Goal: Task Accomplishment & Management: Complete application form

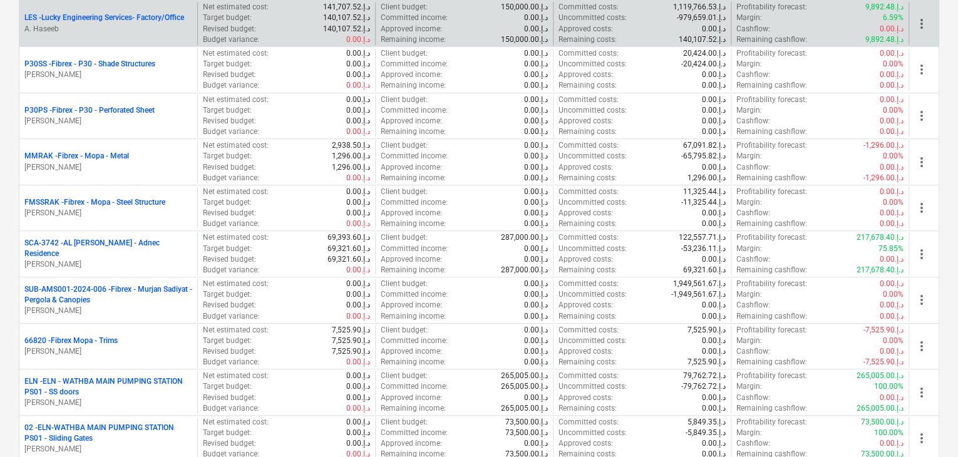
scroll to position [501, 0]
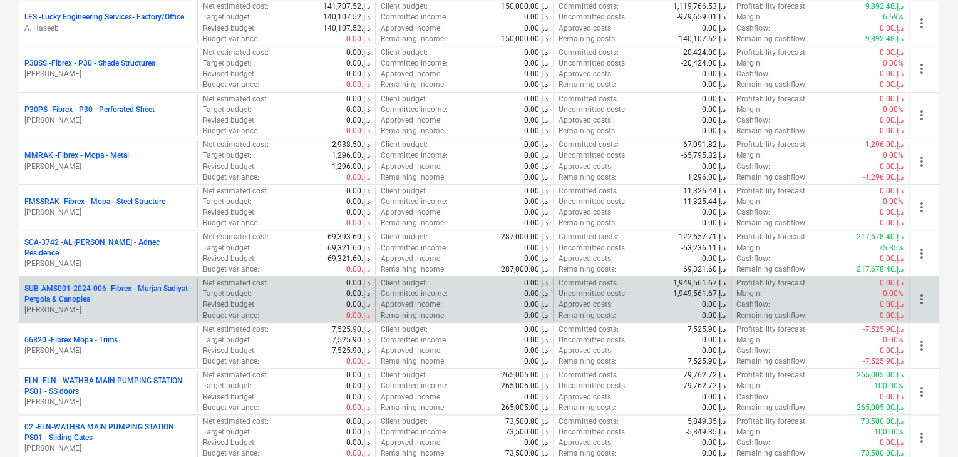
click at [100, 289] on p "SUB-AMS001-2024-006 - Fibrex - Murjan Sadiyat - Pergola & Canopies" at bounding box center [108, 294] width 168 height 21
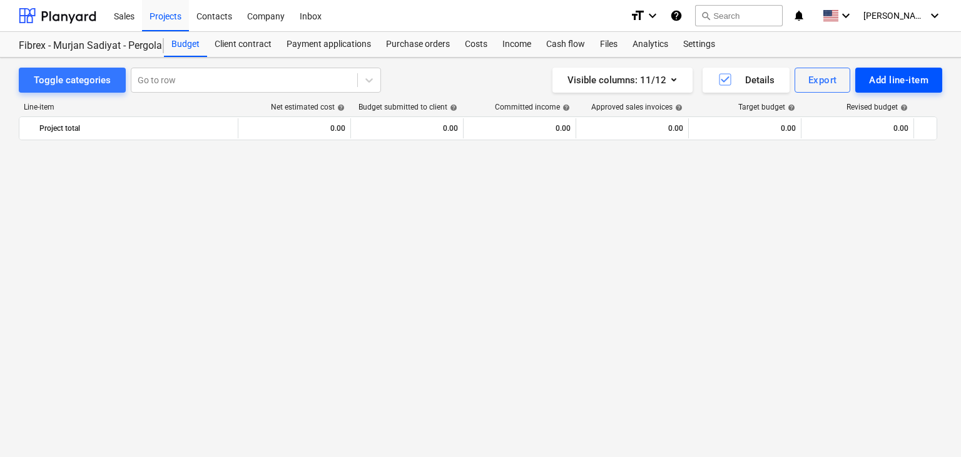
scroll to position [7429, 0]
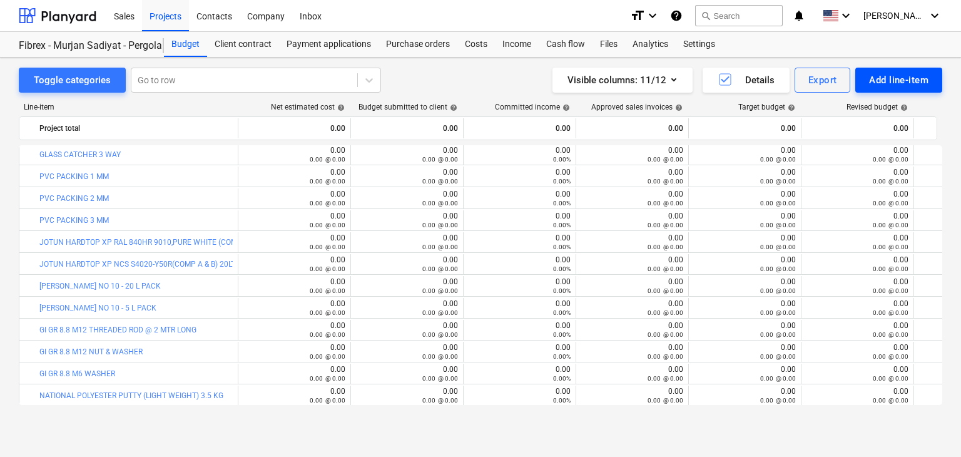
click at [887, 82] on div "Add line-item" at bounding box center [898, 80] width 59 height 16
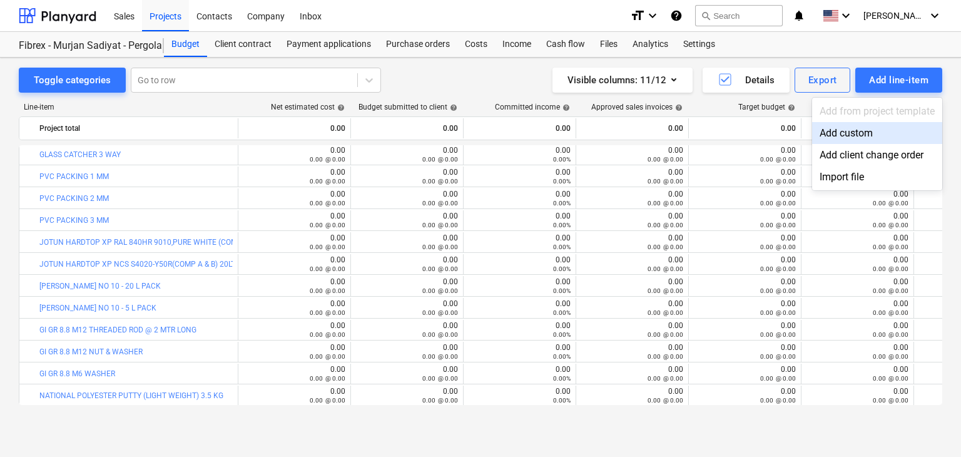
click at [819, 131] on div "Add custom" at bounding box center [877, 133] width 130 height 22
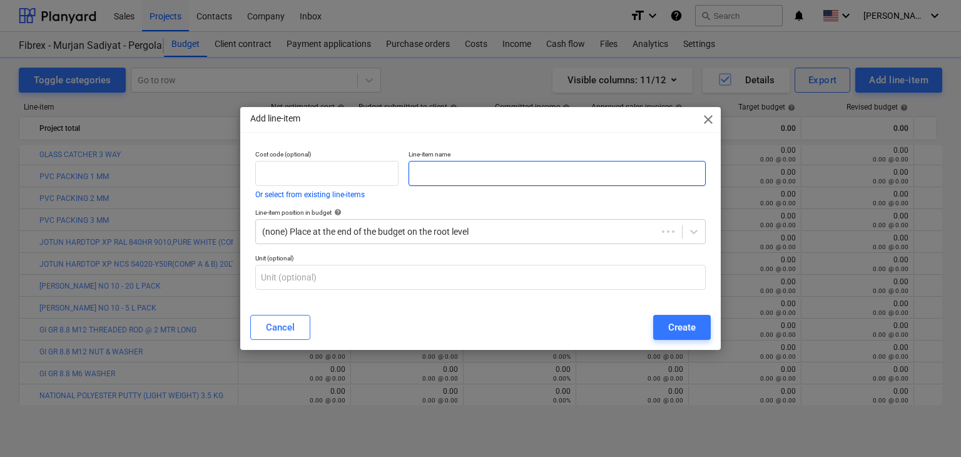
click at [417, 161] on input "text" at bounding box center [557, 173] width 297 height 25
paste input "15MM KIBING TEMPERED GLASS WITH ALL SIDES POLISH"
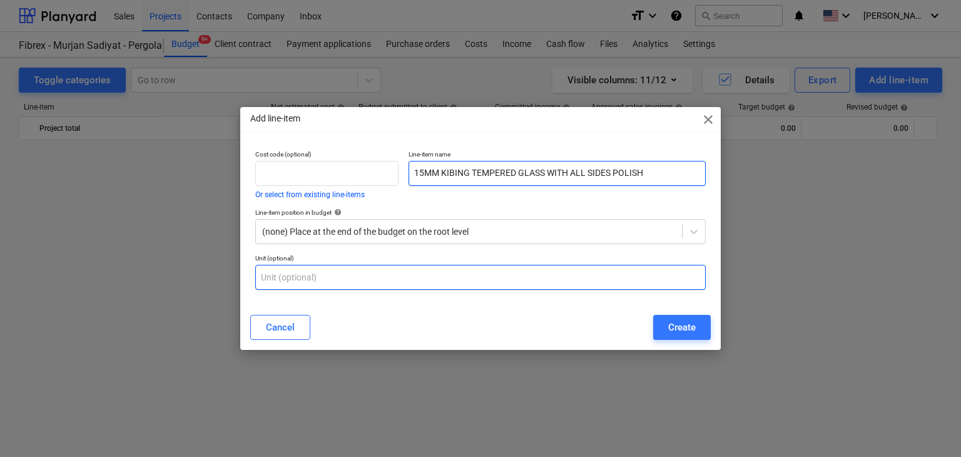
scroll to position [7429, 0]
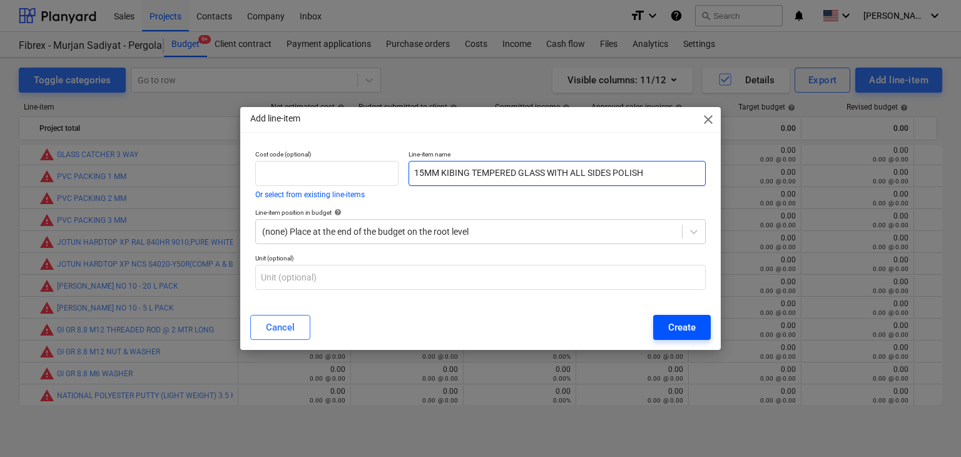
type input "15MM KIBING TEMPERED GLASS WITH ALL SIDES POLISH"
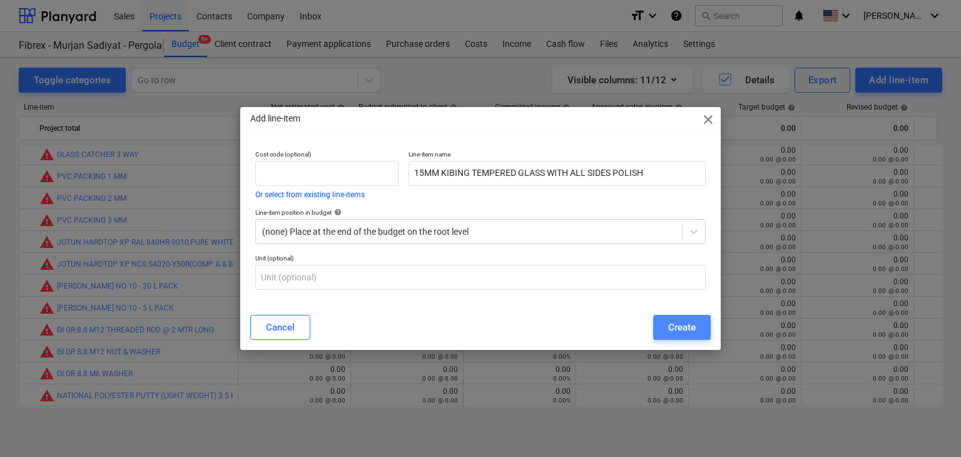
click at [663, 319] on button "Create" at bounding box center [682, 327] width 58 height 25
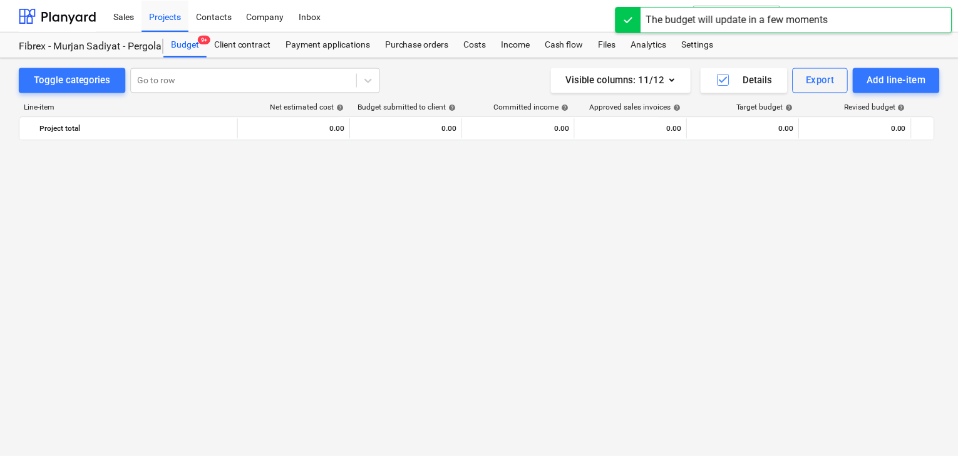
scroll to position [7429, 0]
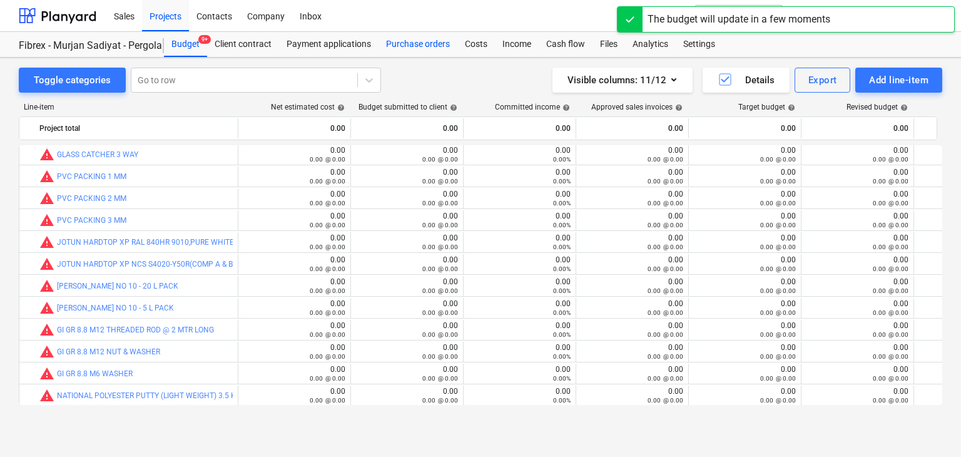
click at [409, 46] on div "Purchase orders" at bounding box center [418, 44] width 79 height 25
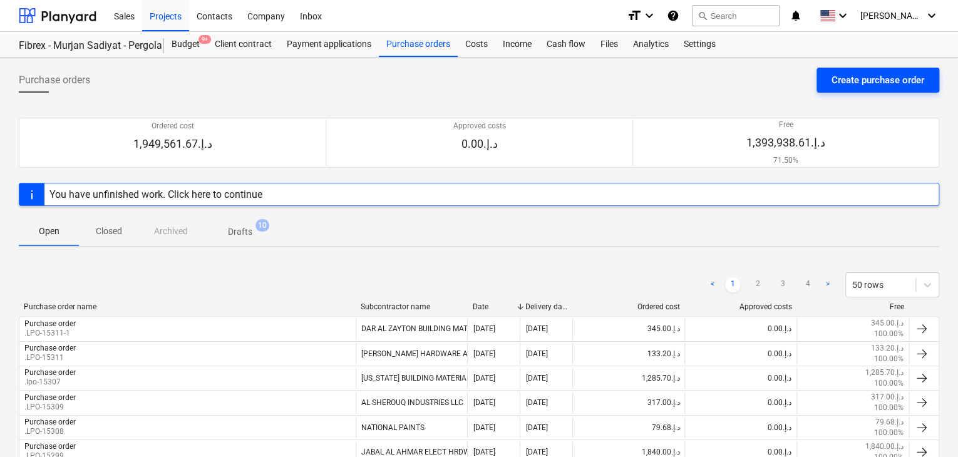
click at [849, 88] on button "Create purchase order" at bounding box center [877, 80] width 123 height 25
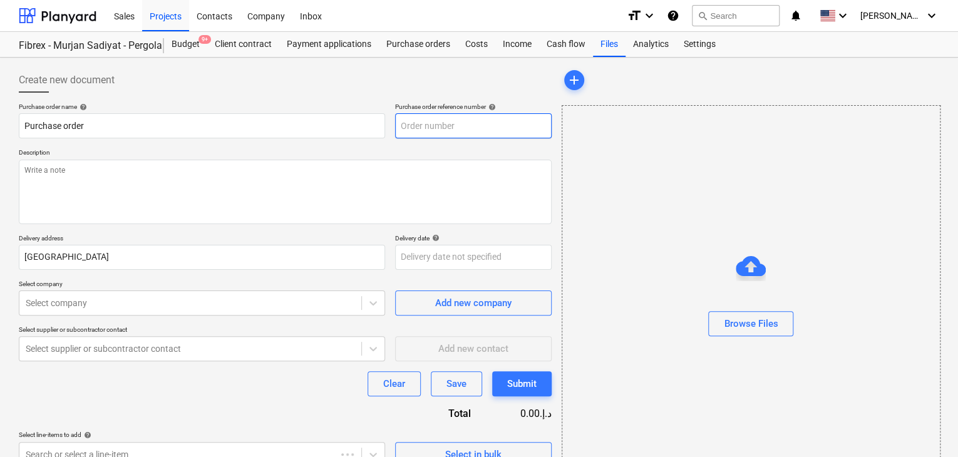
type textarea "x"
type input "SUB-AMS001-2024-006-PO-218"
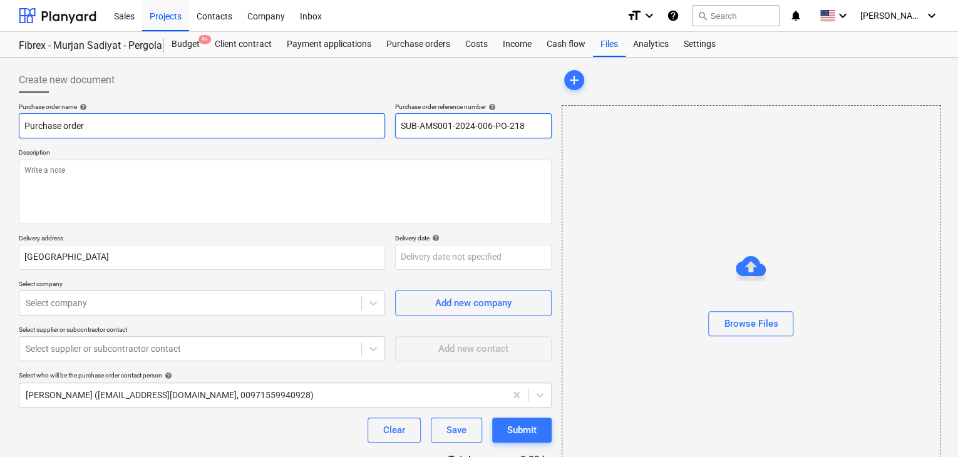
drag, startPoint x: 525, startPoint y: 127, endPoint x: 364, endPoint y: 116, distance: 160.6
click at [364, 116] on div "Purchase order name help Purchase order Purchase order reference number help SU…" at bounding box center [285, 121] width 533 height 36
type textarea "x"
type input "."
type textarea "x"
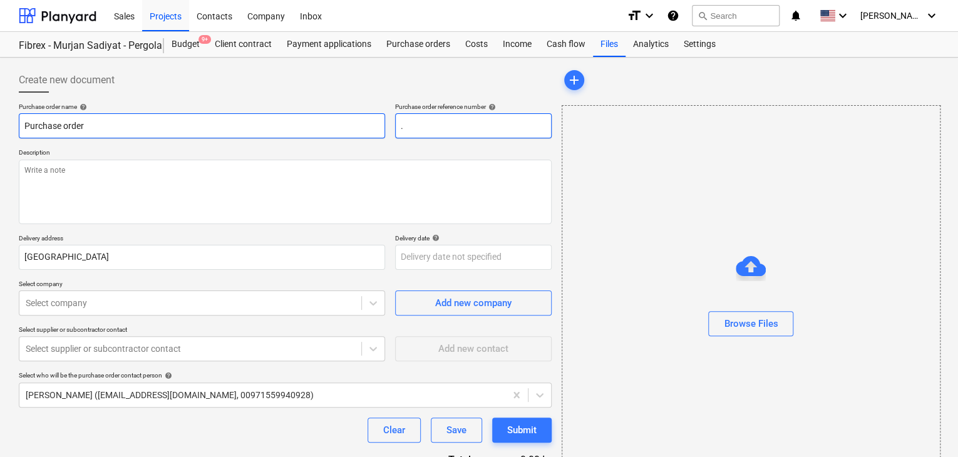
type input ".L"
type textarea "x"
type input ".LP"
type textarea "x"
type input ".LPO"
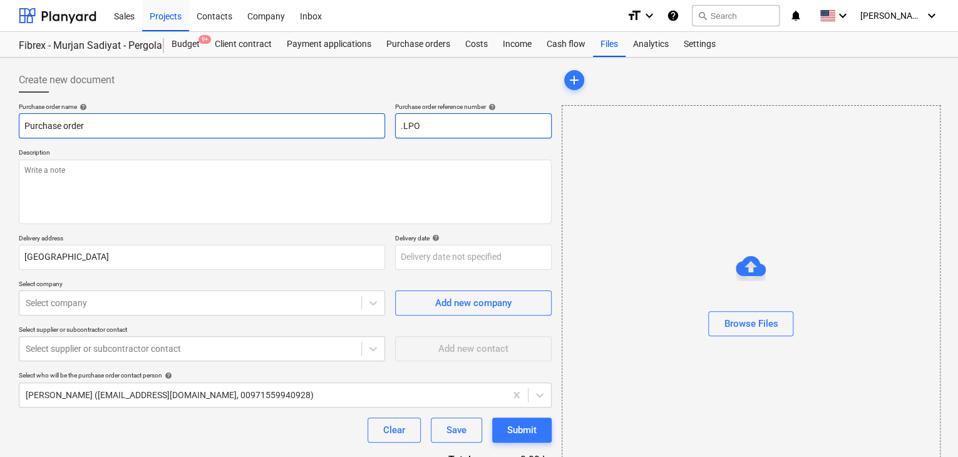
type textarea "x"
type input ".LPO-"
type textarea "x"
type input ".LPO-1"
type textarea "x"
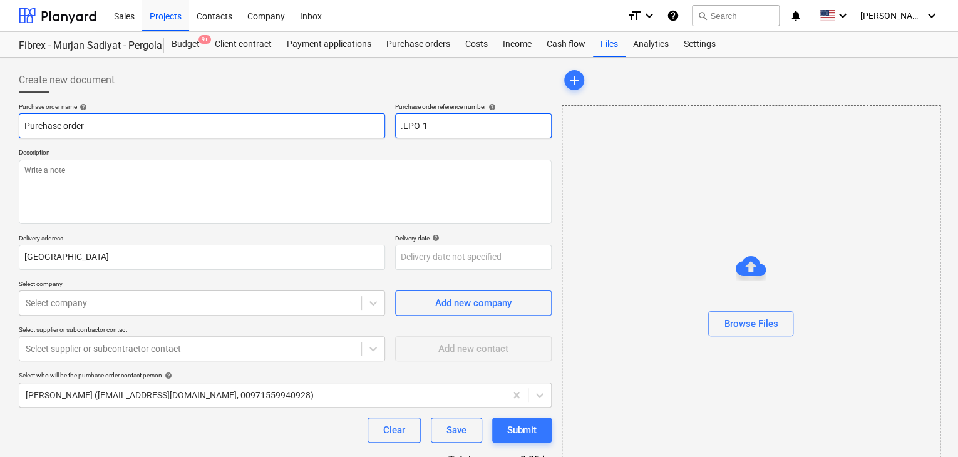
type input ".LPO-15"
type textarea "x"
type input ".LPO-153"
type textarea "x"
type input ".LPO-1535"
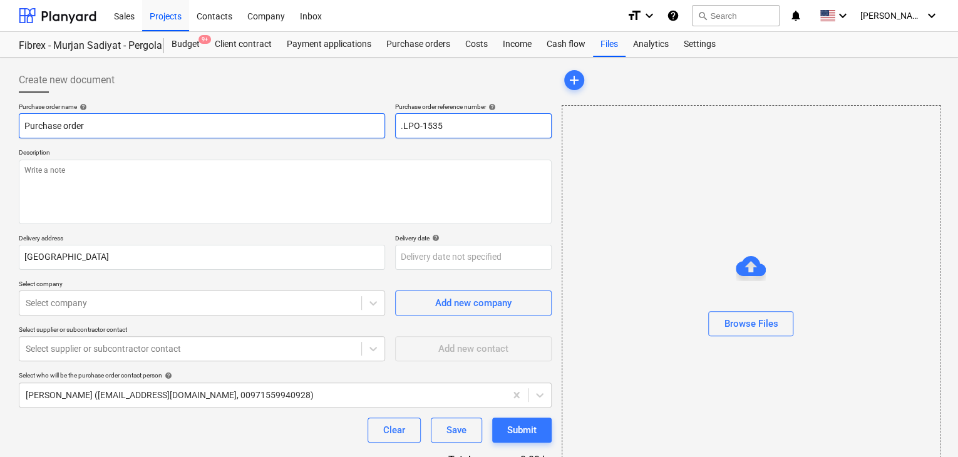
type textarea "x"
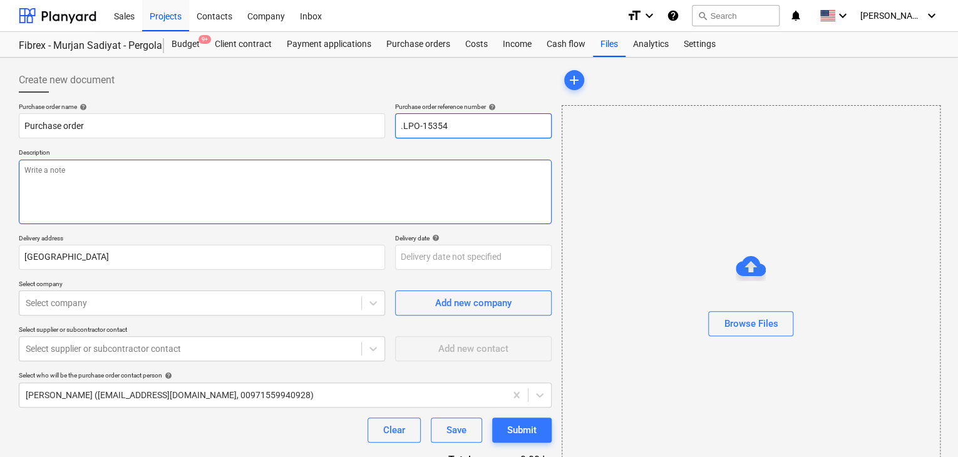
type input ".LPO-15354"
click at [115, 172] on textarea at bounding box center [285, 192] width 533 height 64
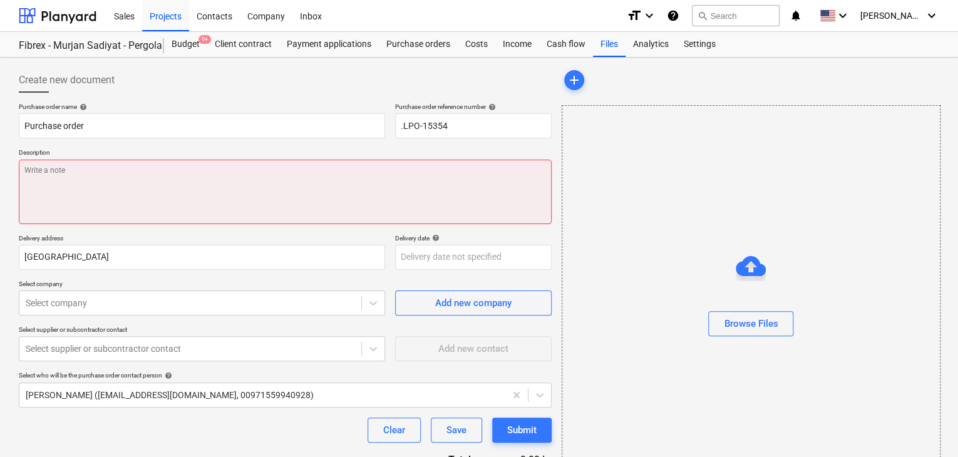
click at [139, 177] on textarea at bounding box center [285, 192] width 533 height 64
paste textarea "45 DEGREE MAKING CHARGES - 2083 AED"
type textarea "x"
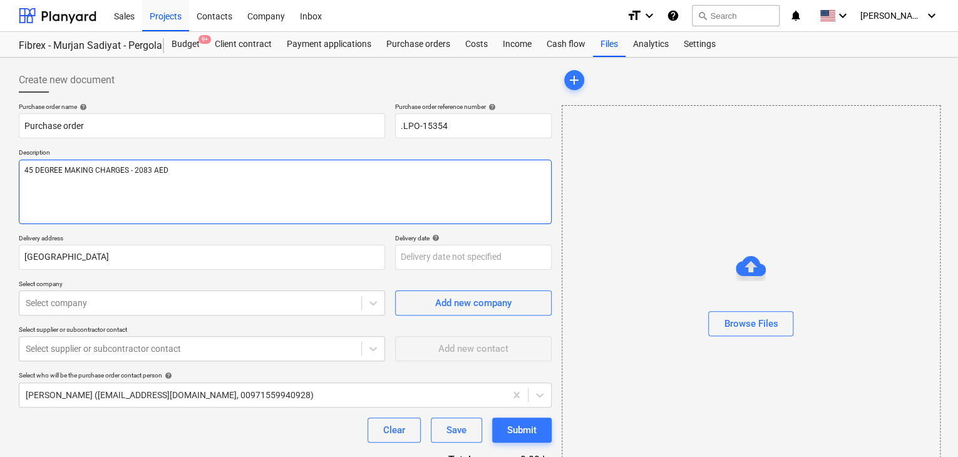
type textarea "45 DEGREE MAKING CHARGES - 2083 AED"
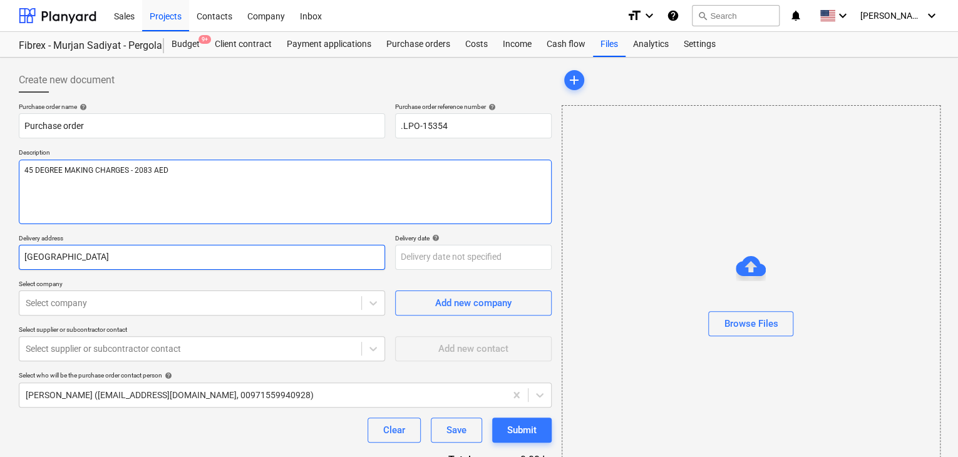
type textarea "x"
type textarea "45 DEGREE MAKING CHARGES - 2083 AED"
paste textarea "REQ QTN : 562 157.96 SQ.M/295 AED TOTAL QTY : 128 NOS"
type textarea "x"
type textarea "45 DEGREE MAKING CHARGES - 2083 AED REQ QTN : 562 157.96 SQ.M/295 AED TOTAL QTY…"
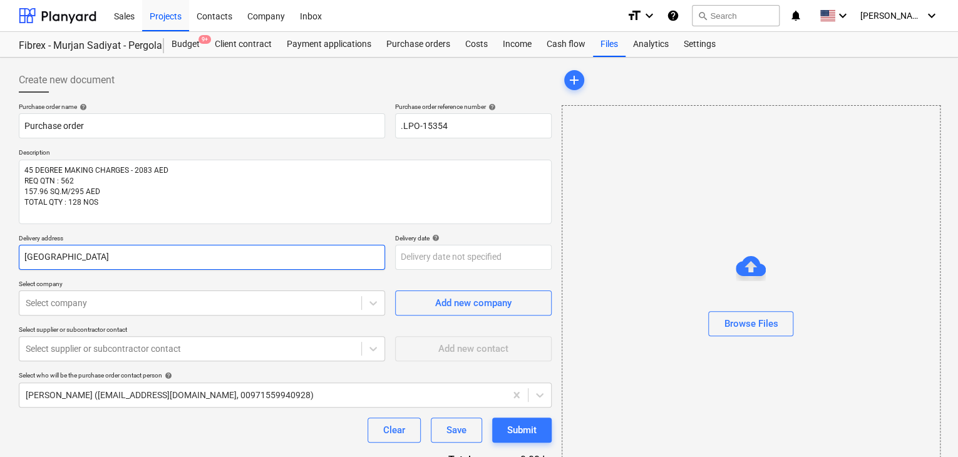
drag, startPoint x: 68, startPoint y: 262, endPoint x: 10, endPoint y: 259, distance: 57.7
click at [10, 259] on div "Create new document Purchase order name help Purchase order Purchase order refe…" at bounding box center [479, 290] width 958 height 465
type textarea "x"
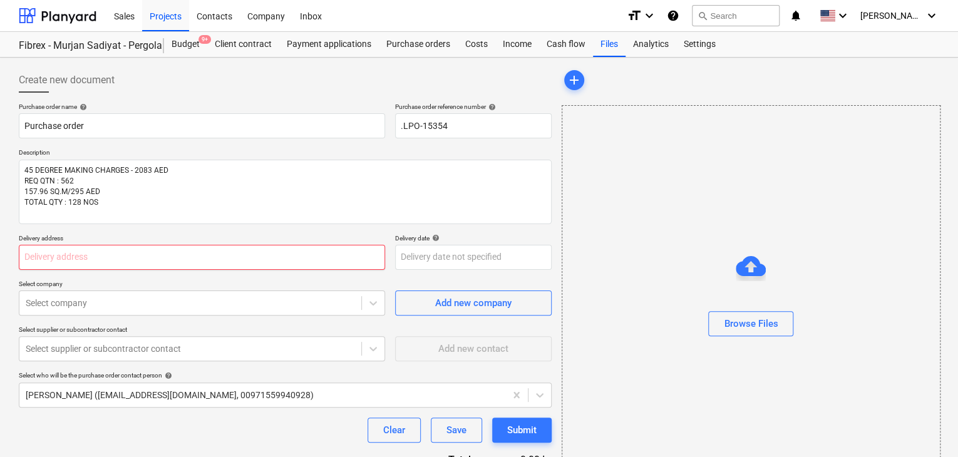
type textarea "x"
type input "L"
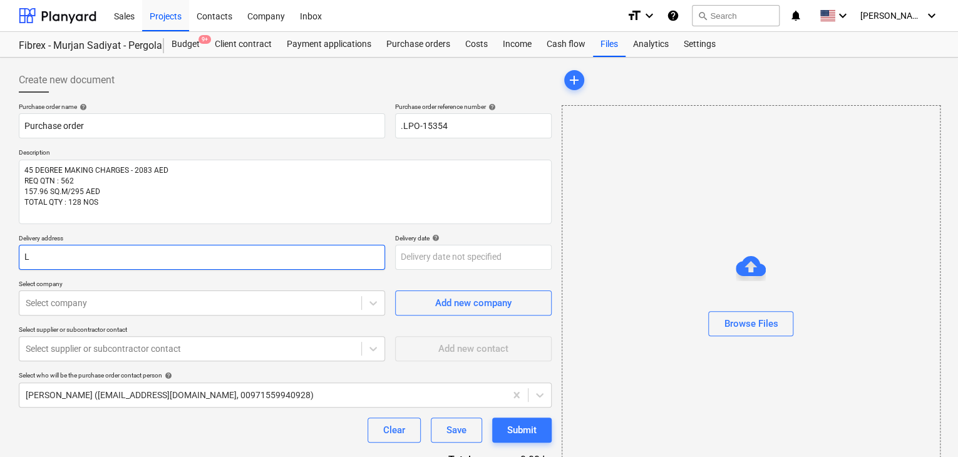
type textarea "x"
type input "LU"
type textarea "x"
type input "LUC"
type textarea "x"
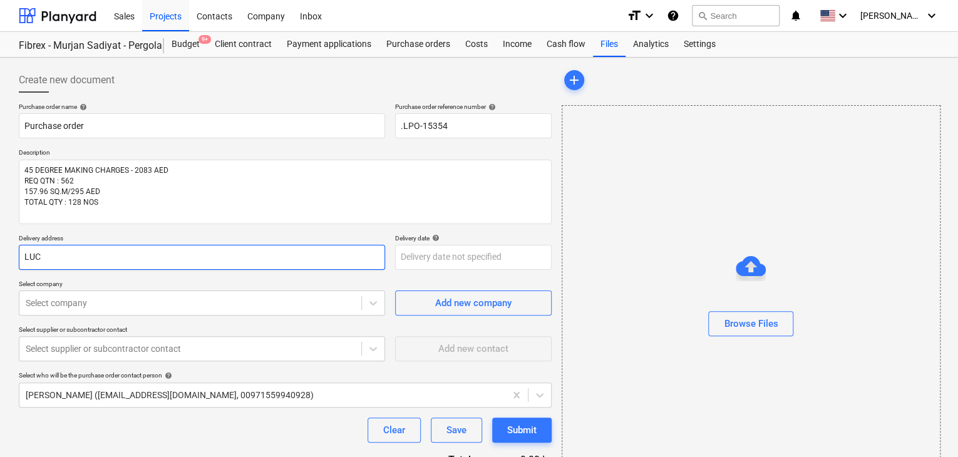
type input "LUCK"
type textarea "x"
type input "LUCKY"
type textarea "x"
type input "LUCKY"
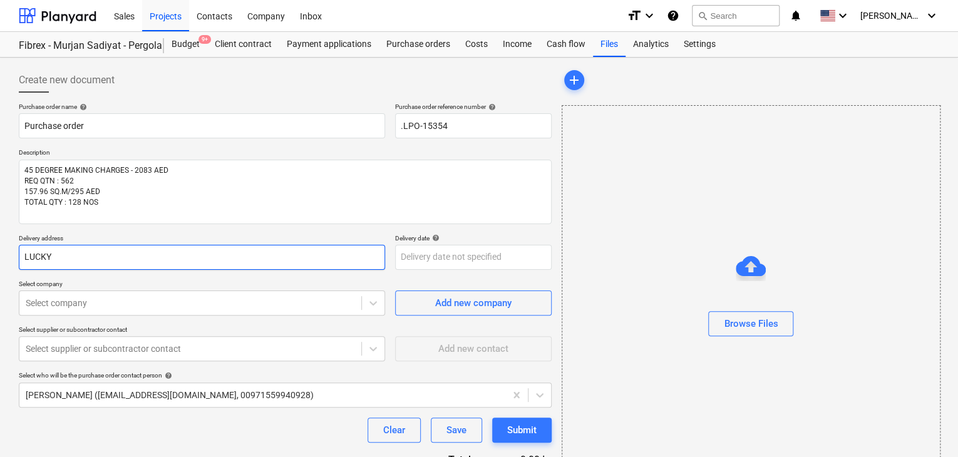
type textarea "x"
type input "LUCKY E"
type textarea "x"
type input "LUCKY EN"
type textarea "x"
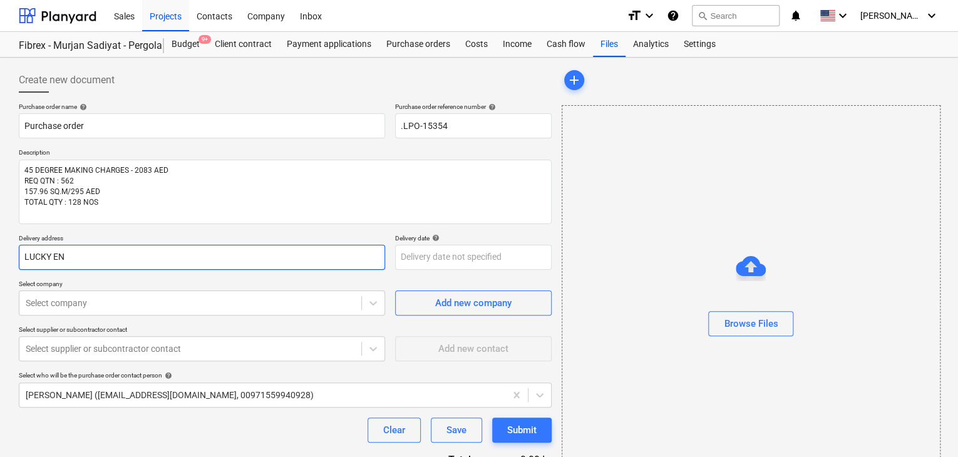
type input "LUCKY ENG"
type textarea "x"
type input "LUCKY ENGI"
type textarea "x"
type input "LUCKY ENGIN"
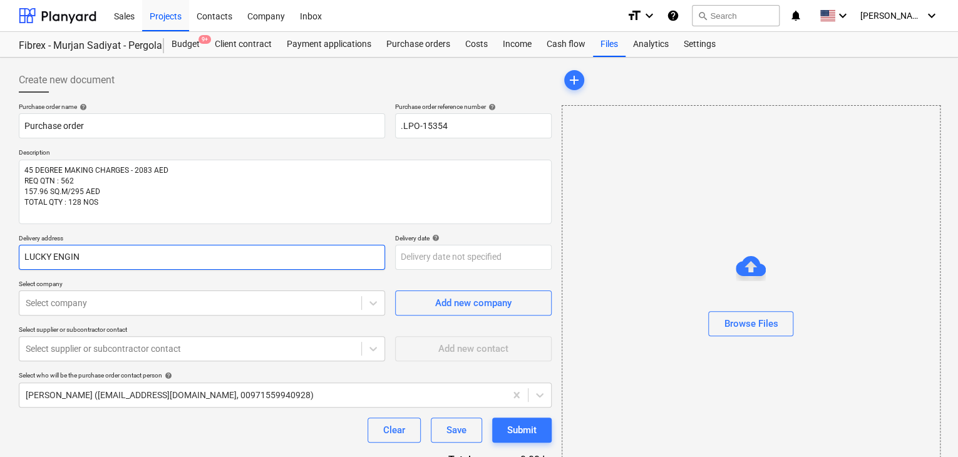
type textarea "x"
type input "LUCKY ENGINE"
type textarea "x"
type input "LUCKY ENGINEE"
type textarea "x"
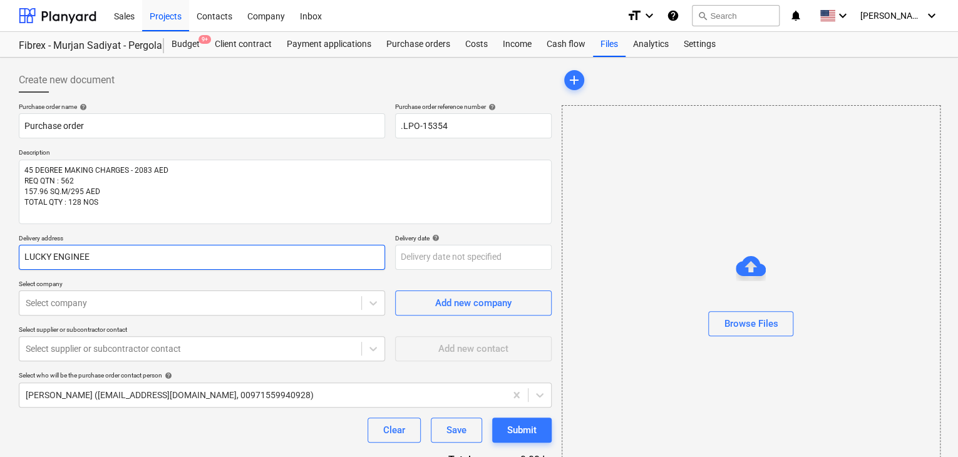
type input "LUCKY ENGINEER"
type textarea "x"
type input "LUCKY ENGINEERI"
type textarea "x"
type input "LUCKY ENGINEERIN"
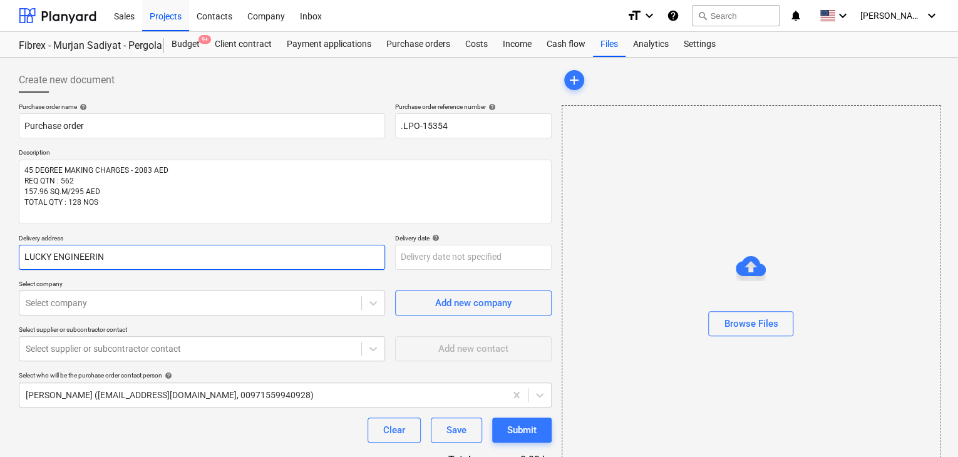
type textarea "x"
type input "LUCKY ENGINEERING"
type textarea "x"
type input "LUCKY ENGINEERING S"
type textarea "x"
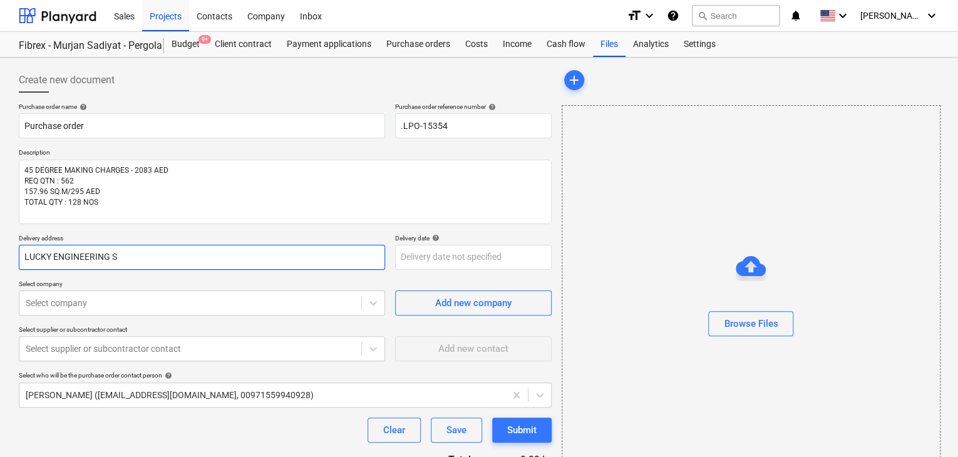
type input "LUCKY ENGINEERING SE"
type textarea "x"
type input "LUCKY ENGINEERING SER"
type textarea "x"
type input "LUCKY ENGINEERING SERV"
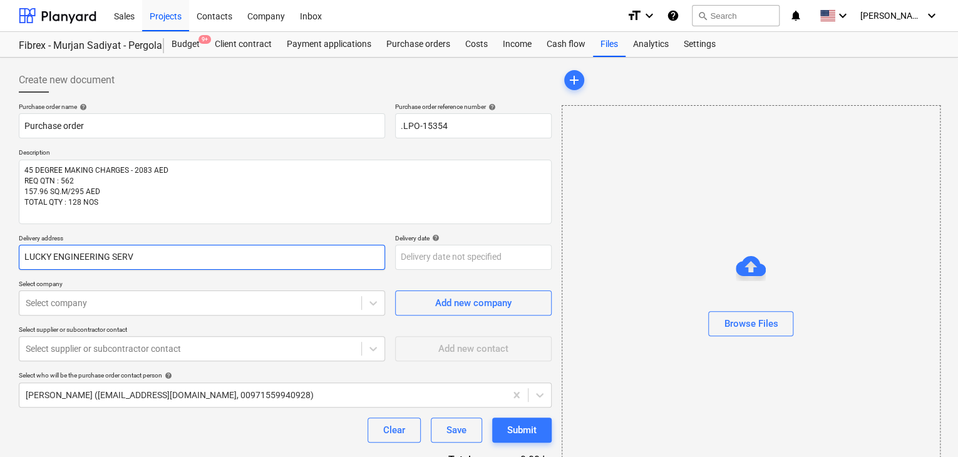
type textarea "x"
type input "LUCKY ENGINEERING SERVIC"
type textarea "x"
type input "LUCKY ENGINEERING SERVICE"
type textarea "x"
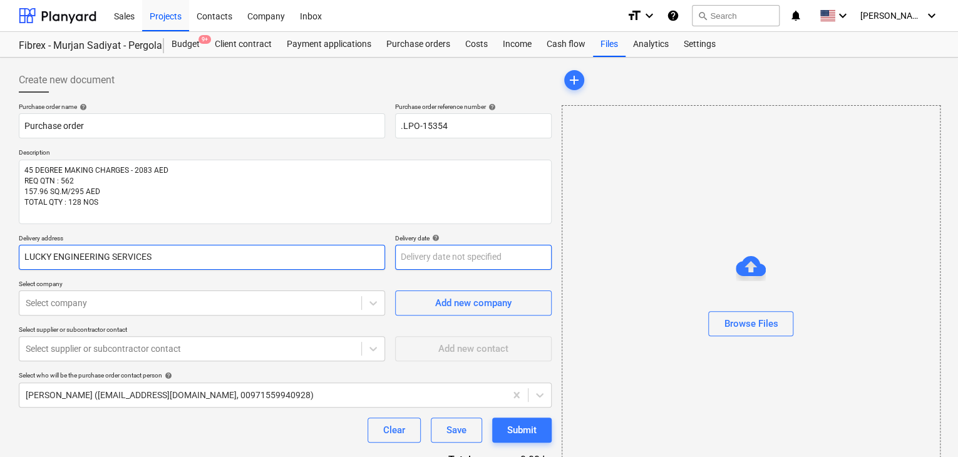
type input "LUCKY ENGINEERING SERVICES"
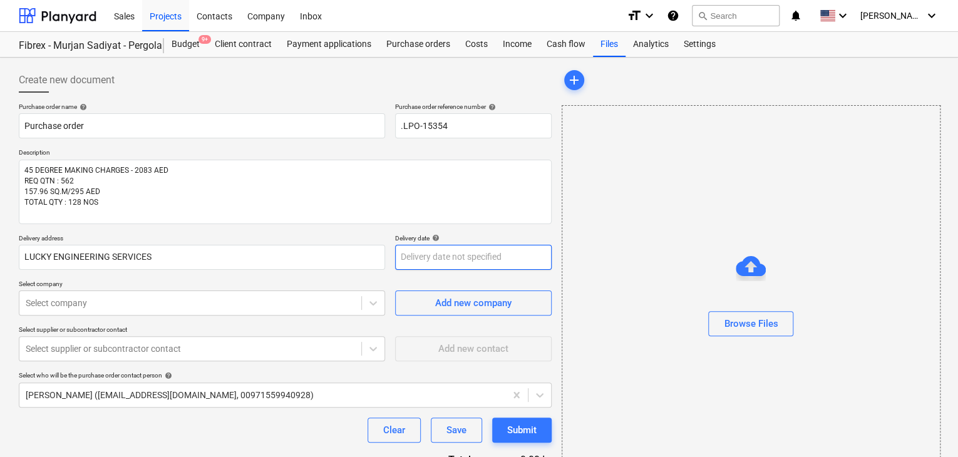
click at [483, 260] on body "Sales Projects Contacts Company Inbox format_size keyboard_arrow_down help sear…" at bounding box center [479, 228] width 958 height 457
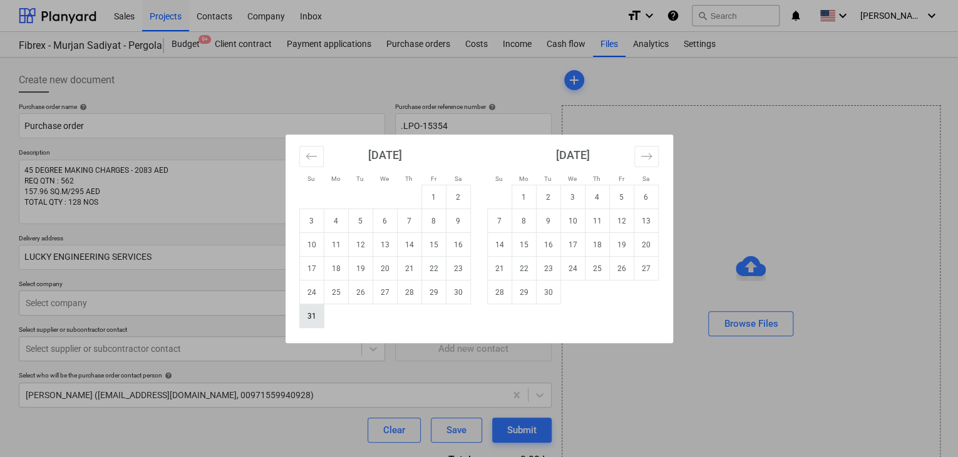
click at [308, 310] on td "31" at bounding box center [311, 316] width 24 height 24
type textarea "x"
type input "[DATE]"
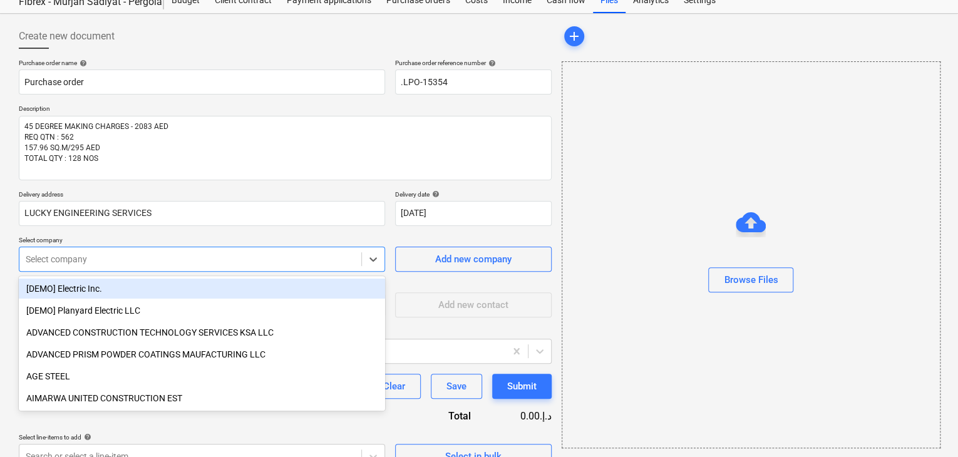
click at [287, 302] on body "Sales Projects Contacts Company Inbox format_size keyboard_arrow_down help sear…" at bounding box center [479, 184] width 958 height 457
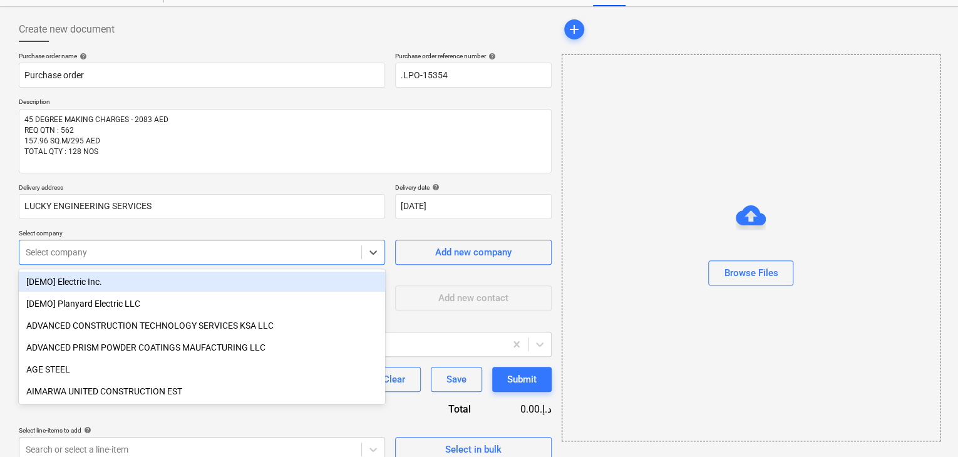
scroll to position [58, 0]
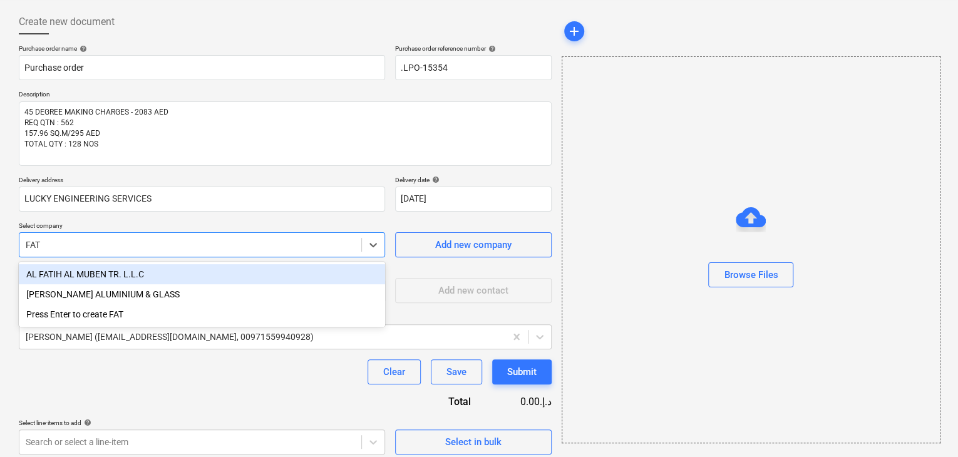
type input "FATE"
click at [304, 283] on div "[PERSON_NAME] ALUMINIUM & GLASS" at bounding box center [202, 274] width 366 height 20
type textarea "x"
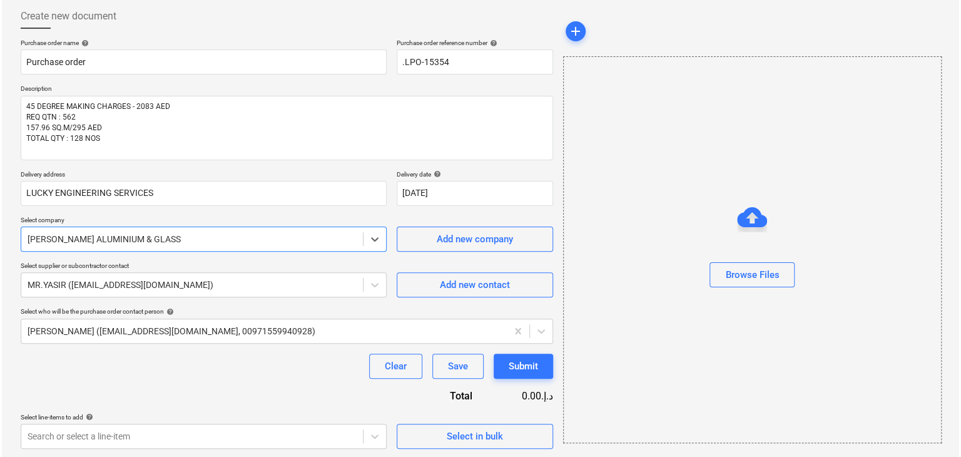
scroll to position [65, 0]
click at [503, 430] on span "Select in bulk" at bounding box center [473, 435] width 125 height 16
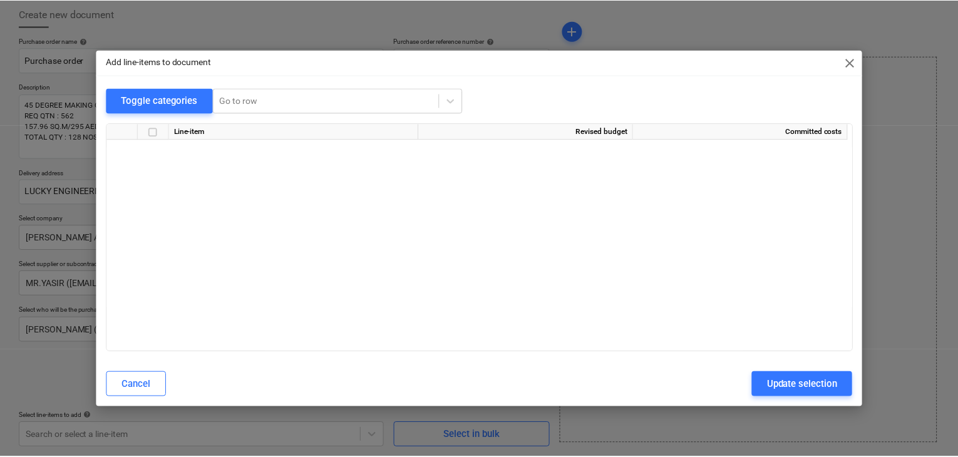
scroll to position [5296, 0]
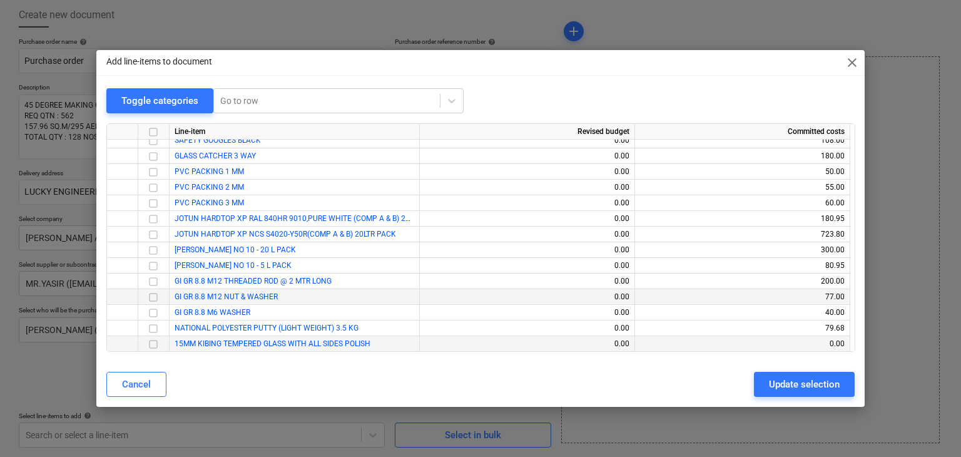
click at [151, 344] on input "checkbox" at bounding box center [153, 344] width 15 height 15
drag, startPoint x: 770, startPoint y: 379, endPoint x: 523, endPoint y: 407, distance: 248.9
click at [766, 379] on button "Update selection" at bounding box center [804, 384] width 101 height 25
type textarea "x"
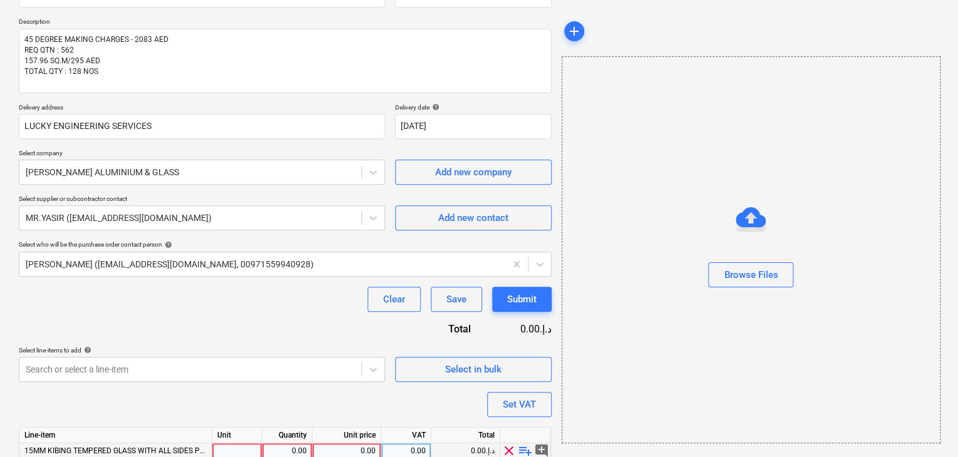
scroll to position [183, 0]
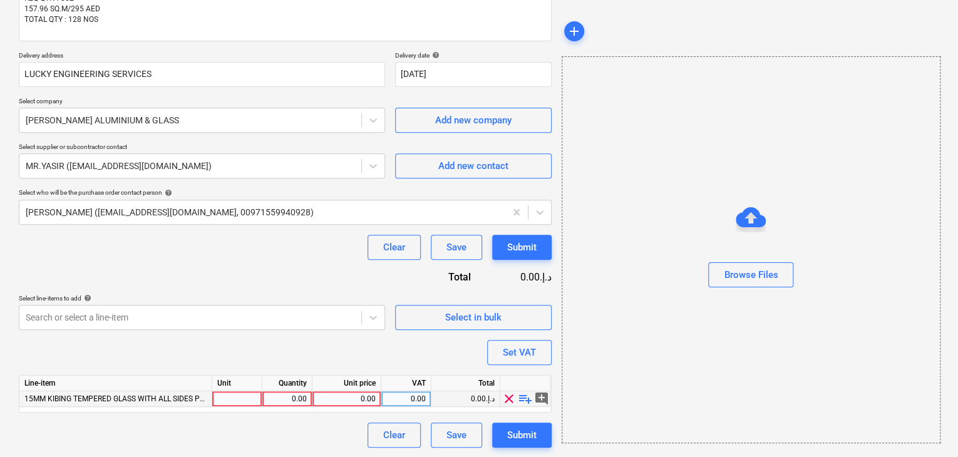
click at [234, 399] on div at bounding box center [237, 399] width 50 height 16
type input "LS"
type textarea "x"
click at [290, 391] on div "0.00" at bounding box center [286, 399] width 39 height 16
type input "1"
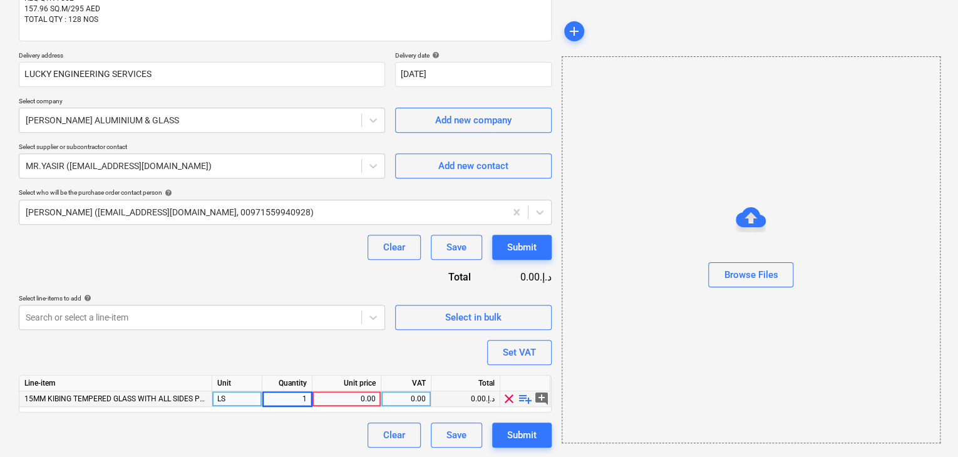
type textarea "x"
click at [324, 395] on div "0.00" at bounding box center [346, 399] width 58 height 16
type input "4"
type textarea "x"
type input "48681"
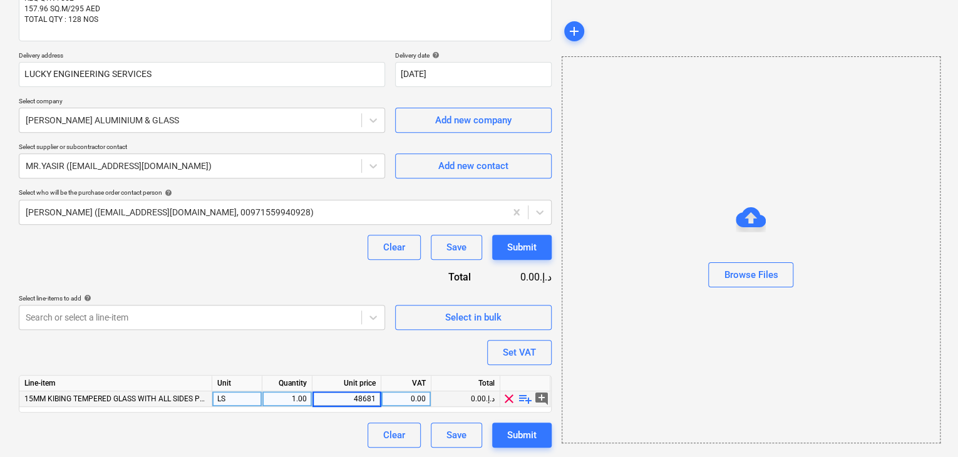
type textarea "x"
click at [580, 299] on div "Browse Files" at bounding box center [750, 249] width 379 height 387
click at [528, 359] on div "Set VAT" at bounding box center [519, 352] width 33 height 16
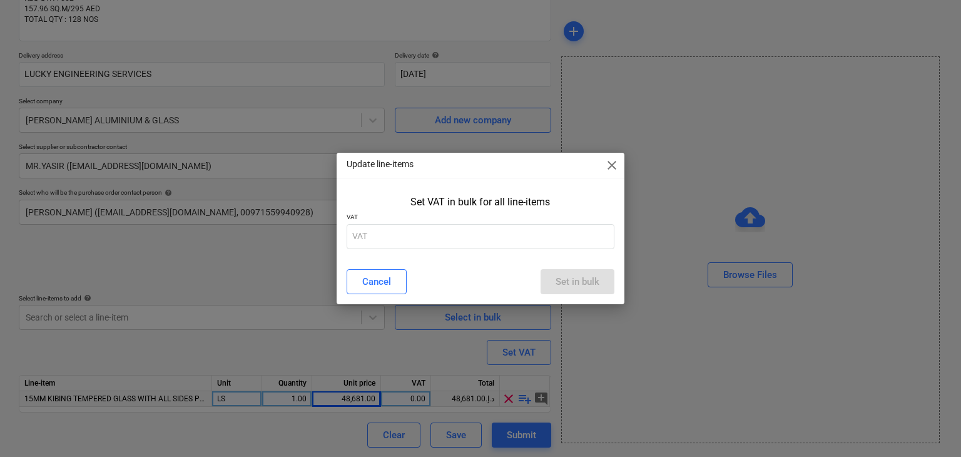
click at [448, 223] on p "VAT" at bounding box center [481, 218] width 269 height 11
click at [413, 234] on input "text" at bounding box center [481, 236] width 269 height 25
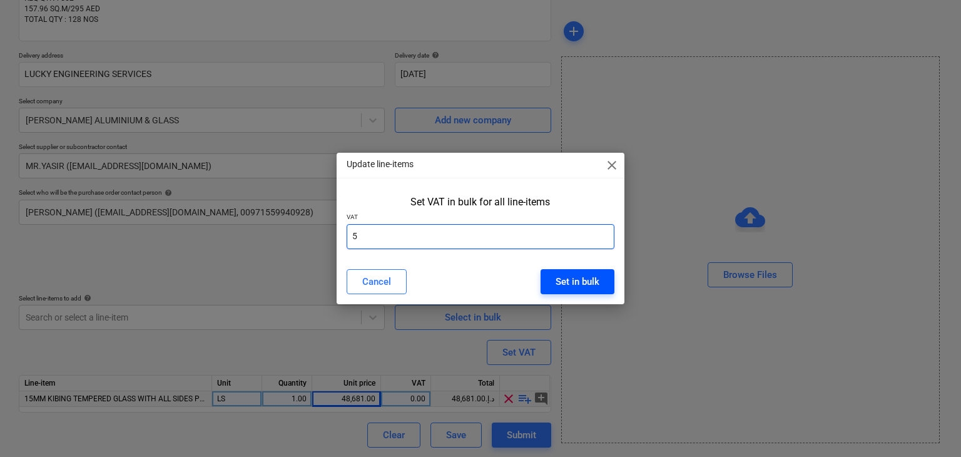
type input "5"
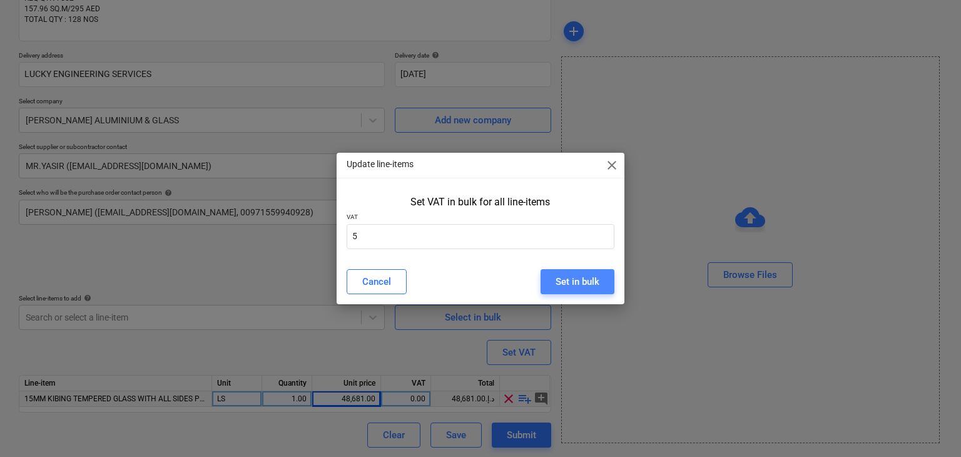
click at [593, 280] on div "Set in bulk" at bounding box center [578, 282] width 44 height 16
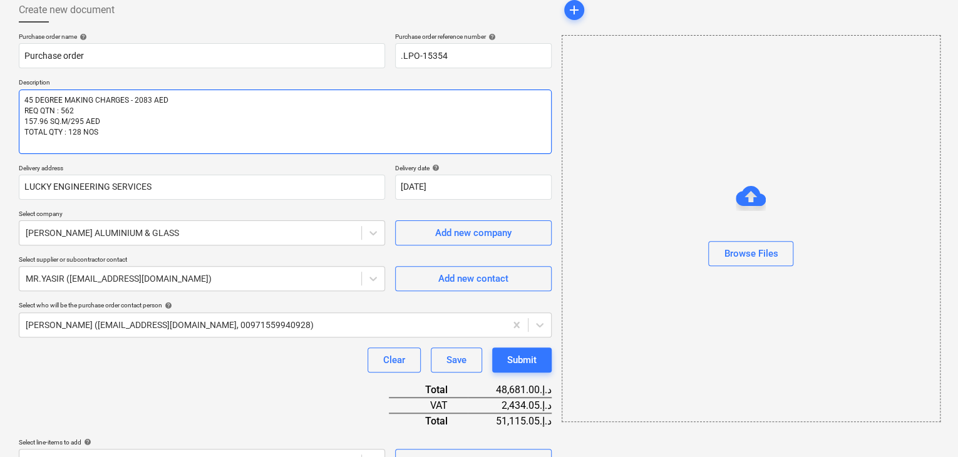
scroll to position [0, 0]
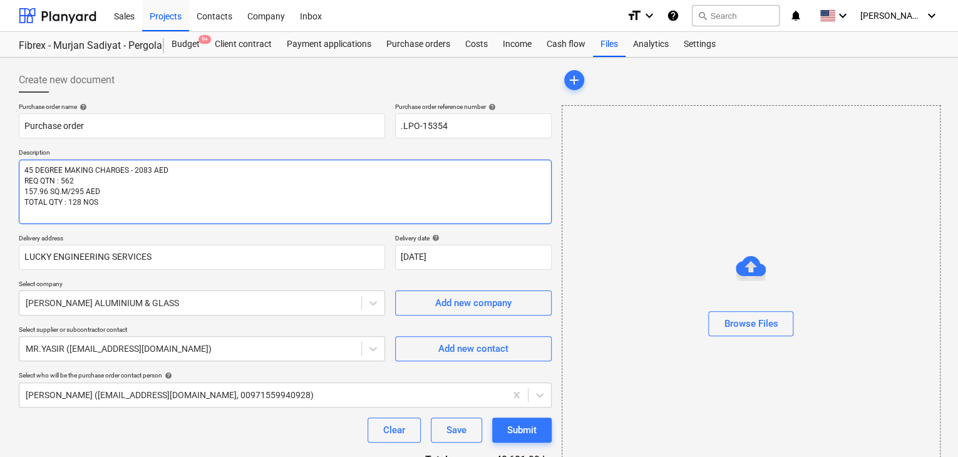
click at [155, 197] on textarea "45 DEGREE MAKING CHARGES - 2083 AED REQ QTN : 562 157.96 SQ.M/295 AED TOTAL QTY…" at bounding box center [285, 192] width 533 height 64
type textarea "x"
type textarea "45 DEGREE MAKING CHARGES - 2083 AED REQ QTN : 562 157.96 SQ.M/295 AED TOTAL QTY…"
type textarea "x"
type textarea "45 DEGREE MAKING CHARGES - 2083 AED REQ QTN : 562 157.96 SQ.M/295 AED TOTAL QTY…"
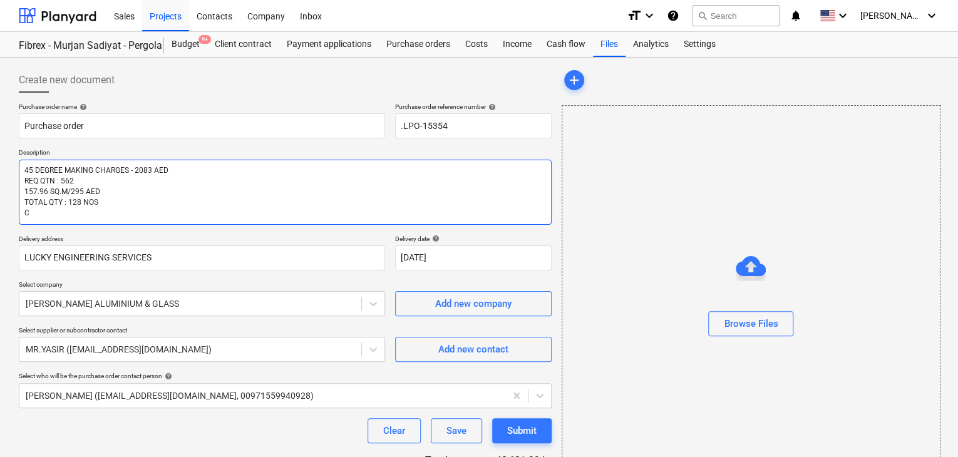
type textarea "x"
type textarea "45 DEGREE MAKING CHARGES - 2083 AED REQ QTN : 562 157.96 SQ.M/295 AED TOTAL QTY…"
type textarea "x"
type textarea "45 DEGREE MAKING CHARGES - 2083 AED REQ QTN : 562 157.96 SQ.M/295 AED TOTAL QTY…"
type textarea "x"
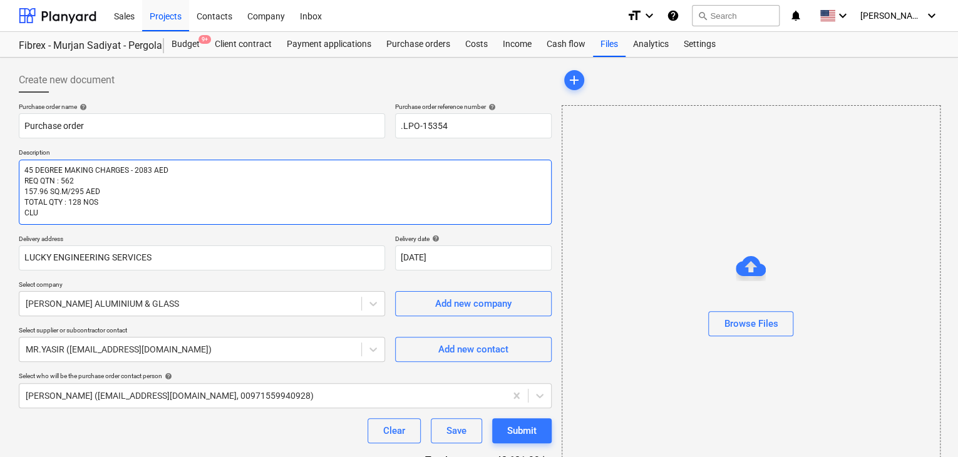
type textarea "45 DEGREE MAKING CHARGES - 2083 AED REQ QTN : 562 157.96 SQ.M/295 AED TOTAL QTY…"
type textarea "x"
type textarea "45 DEGREE MAKING CHARGES - 2083 AED REQ QTN : 562 157.96 SQ.M/295 AED TOTAL QTY…"
type textarea "x"
type textarea "45 DEGREE MAKING CHARGES - 2083 AED REQ QTN : 562 157.96 SQ.M/295 AED TOTAL QTY…"
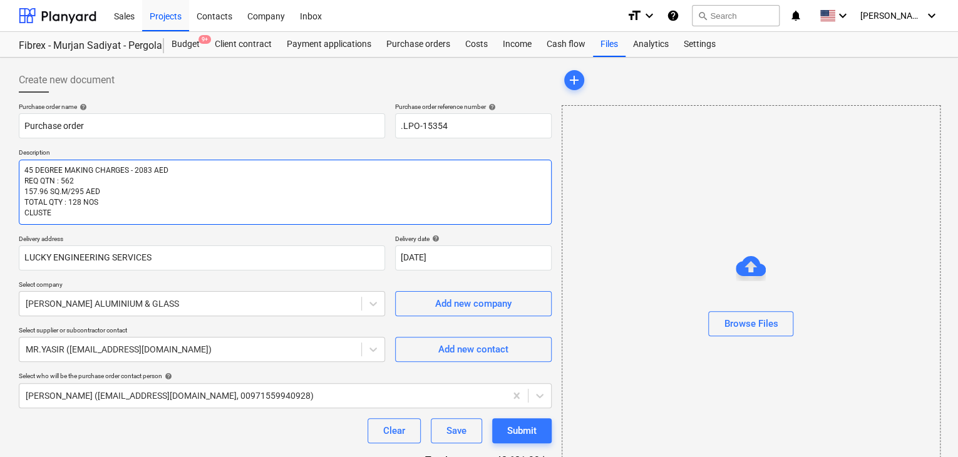
type textarea "x"
type textarea "45 DEGREE MAKING CHARGES - 2083 AED REQ QTN : 562 157.96 SQ.M/295 AED TOTAL QTY…"
type textarea "x"
type textarea "45 DEGREE MAKING CHARGES - 2083 AED REQ QTN : 562 157.96 SQ.M/295 AED TOTAL QTY…"
type textarea "x"
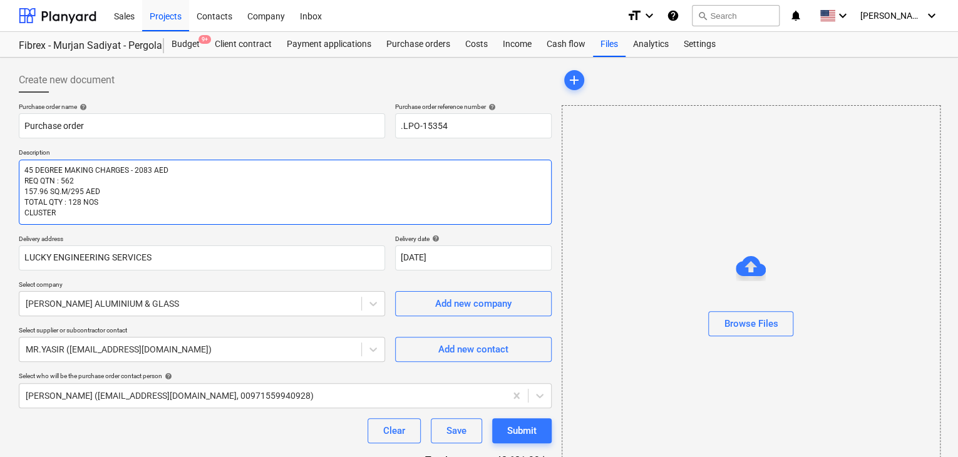
type textarea "45 DEGREE MAKING CHARGES - 2083 AED REQ QTN : 562 157.96 SQ.M/295 AED TOTAL QTY…"
type textarea "x"
type textarea "45 DEGREE MAKING CHARGES - 2083 AED REQ QTN : 562 157.96 SQ.M/295 AED TOTAL QTY…"
type textarea "x"
type textarea "45 DEGREE MAKING CHARGES - 2083 AED REQ QTN : 562 157.96 SQ.M/295 AED TOTAL QTY…"
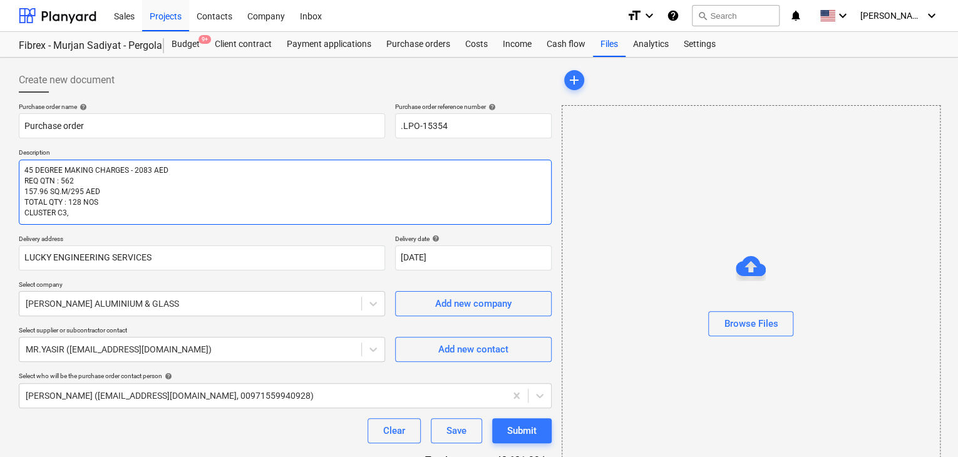
type textarea "x"
type textarea "45 DEGREE MAKING CHARGES - 2083 AED REQ QTN : 562 157.96 SQ.M/295 AED TOTAL QTY…"
type textarea "x"
type textarea "45 DEGREE MAKING CHARGES - 2083 AED REQ QTN : 562 157.96 SQ.M/295 AED TOTAL QTY…"
type textarea "x"
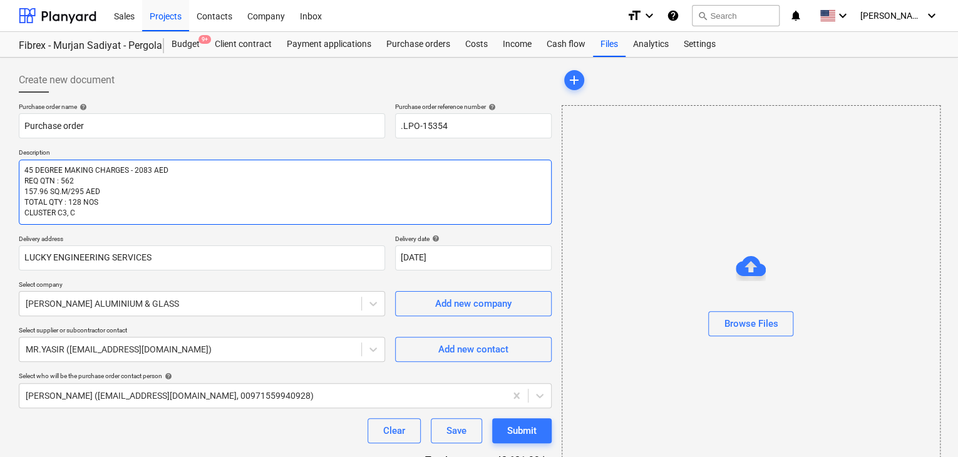
type textarea "45 DEGREE MAKING CHARGES - 2083 AED REQ QTN : 562 157.96 SQ.M/295 AED TOTAL QTY…"
type textarea "x"
type textarea "45 DEGREE MAKING CHARGES - 2083 AED REQ QTN : 562 157.96 SQ.M/295 AED TOTAL QTY…"
type textarea "x"
type textarea "45 DEGREE MAKING CHARGES - 2083 AED REQ QTN : 562 157.96 SQ.M/295 AED TOTAL QTY…"
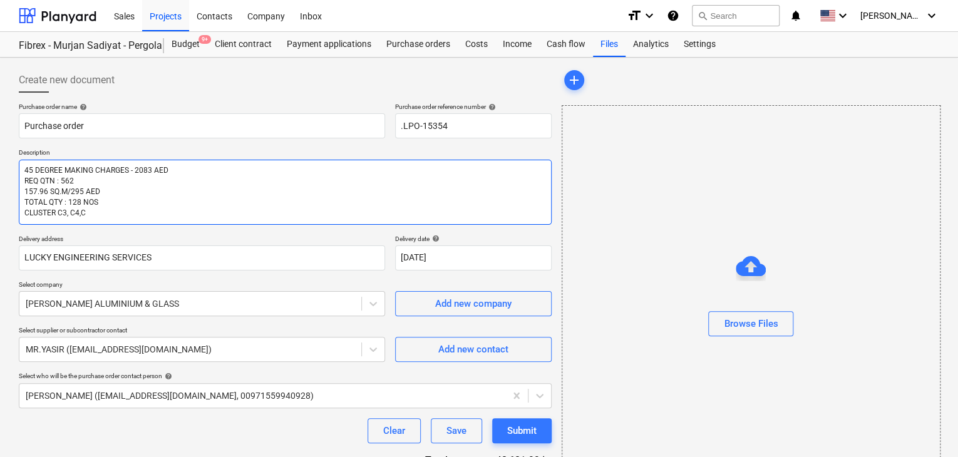
type textarea "x"
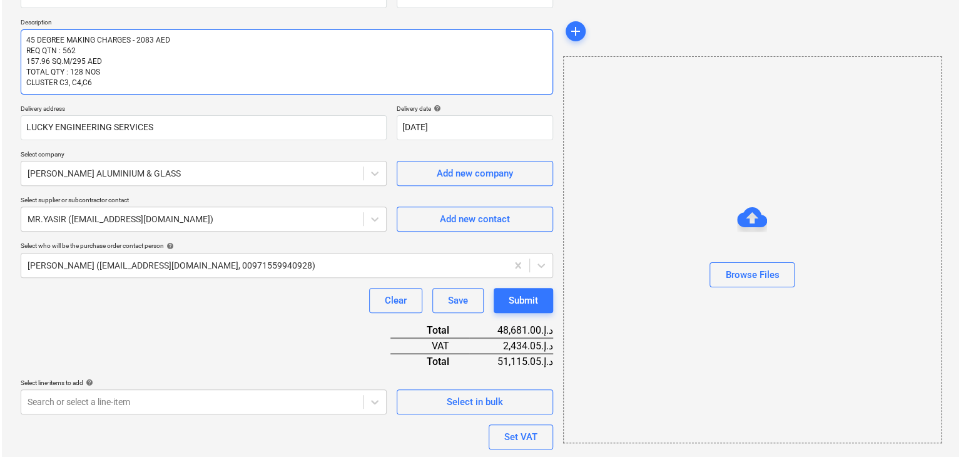
scroll to position [215, 0]
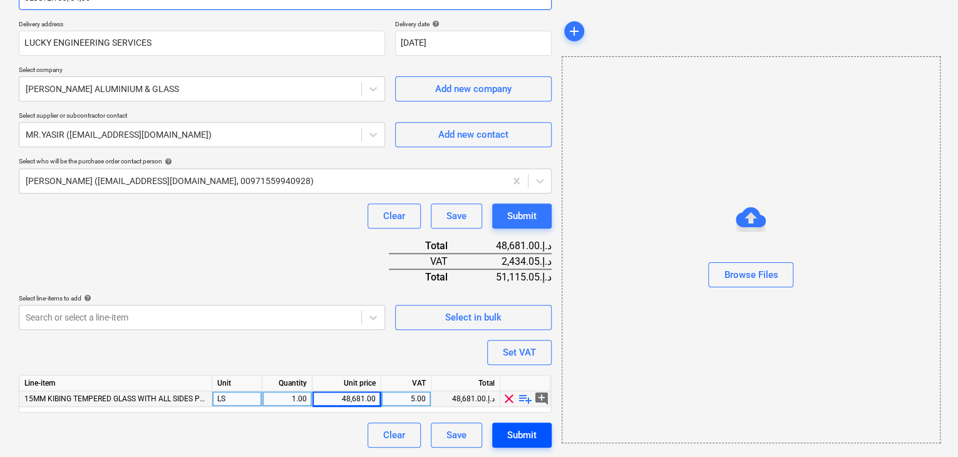
type textarea "45 DEGREE MAKING CHARGES - 2083 AED REQ QTN : 562 157.96 SQ.M/295 AED TOTAL QTY…"
click at [514, 431] on div "Submit" at bounding box center [521, 435] width 29 height 16
type textarea "x"
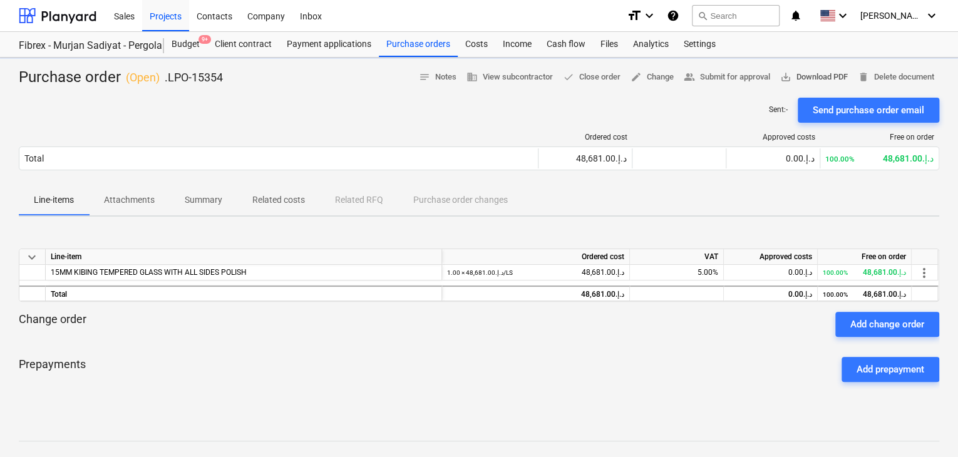
click at [814, 73] on span "save_alt Download PDF" at bounding box center [814, 77] width 68 height 14
click at [0, 213] on div "Purchase order ( Open ) .LPO-15354 notes Notes business View subcontractor done…" at bounding box center [479, 329] width 958 height 543
